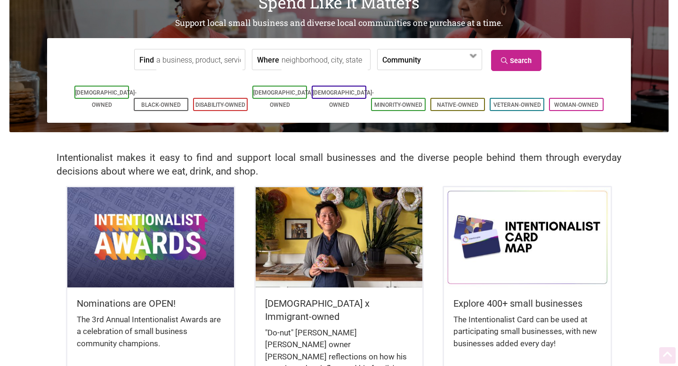
scroll to position [82, 0]
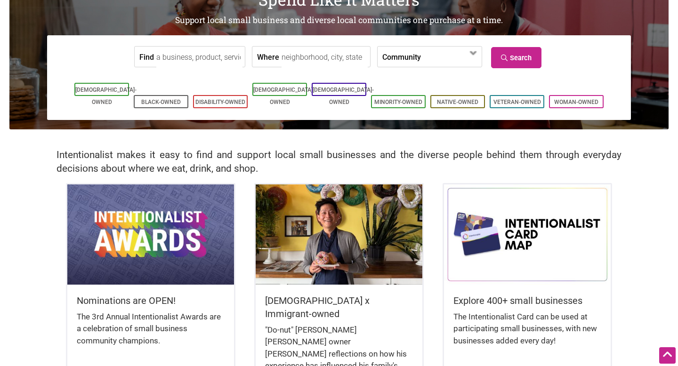
click at [154, 283] on img at bounding box center [150, 235] width 167 height 100
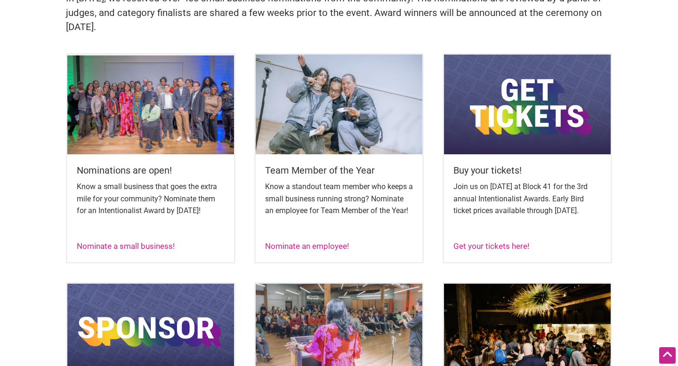
scroll to position [355, 0]
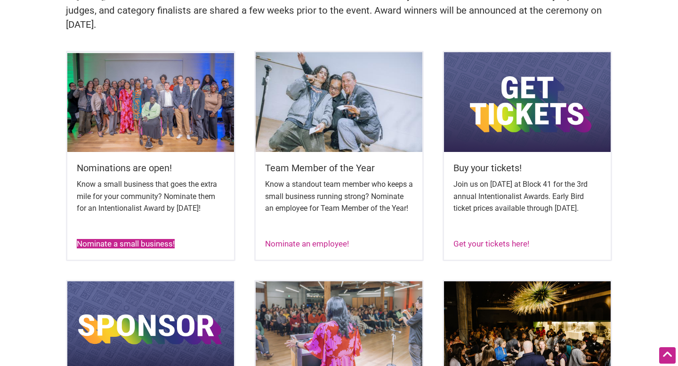
click at [144, 249] on link "Nominate a small business!" at bounding box center [126, 243] width 98 height 9
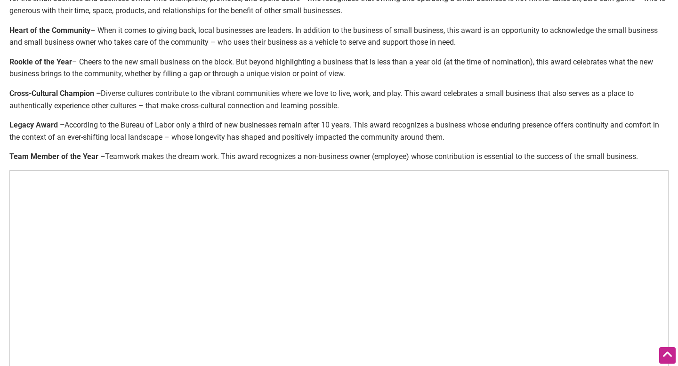
scroll to position [459, 0]
